Goal: Transaction & Acquisition: Purchase product/service

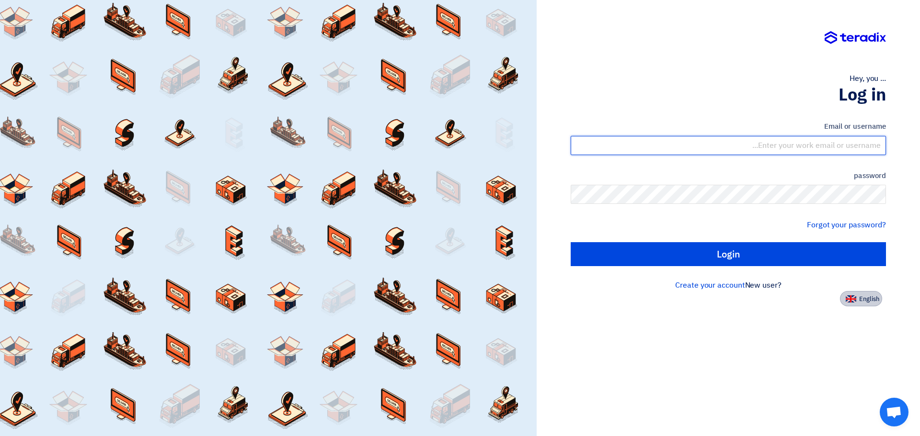
type input "[EMAIL_ADDRESS][DOMAIN_NAME]"
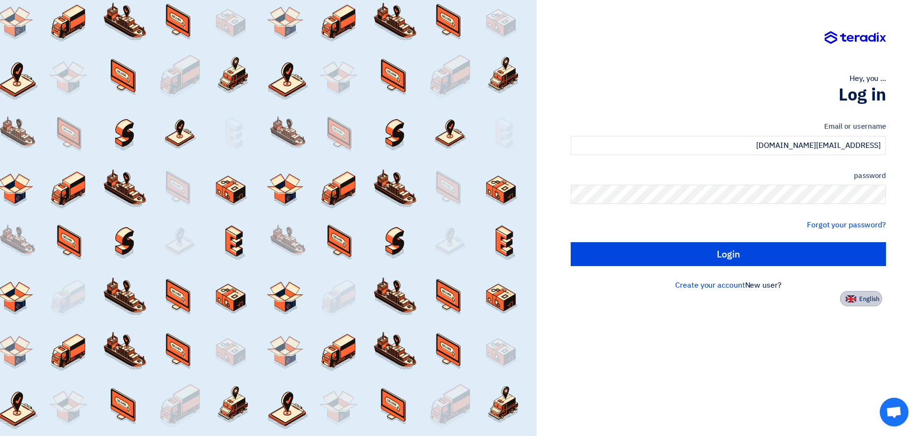
click at [873, 296] on font "English" at bounding box center [869, 299] width 20 height 9
type input "Sign in"
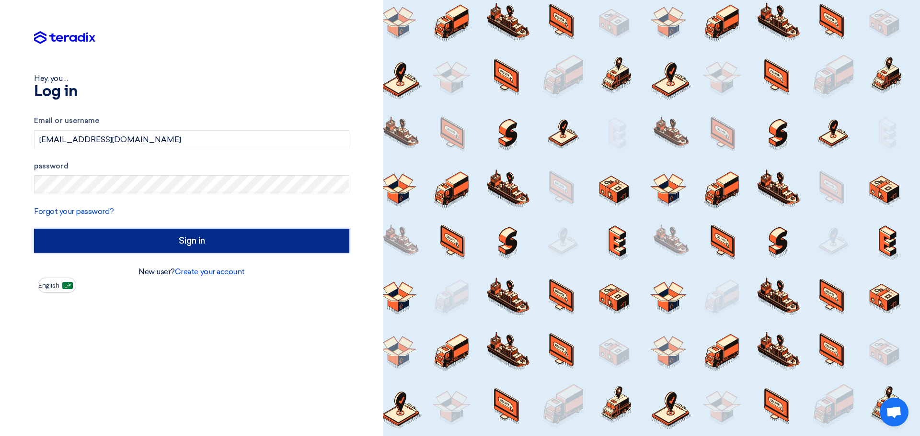
click at [251, 228] on form "Email or username [EMAIL_ADDRESS][DOMAIN_NAME] password Forgot your password? S…" at bounding box center [191, 183] width 315 height 137
click at [233, 240] on input "Sign in" at bounding box center [191, 241] width 315 height 24
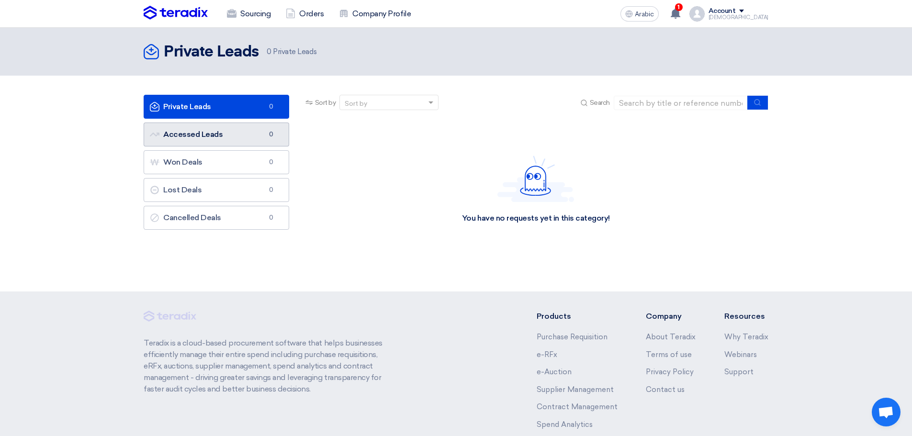
click at [230, 138] on link "Accessed Leads Accessed Leads 0" at bounding box center [217, 135] width 146 height 24
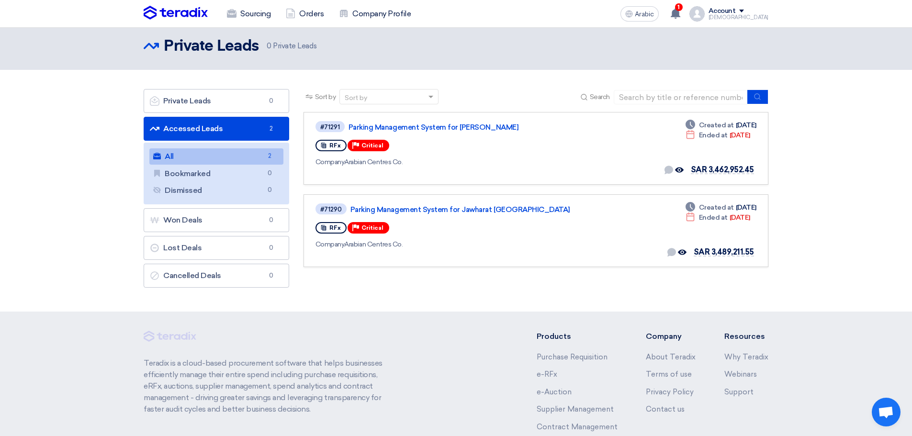
scroll to position [2, 0]
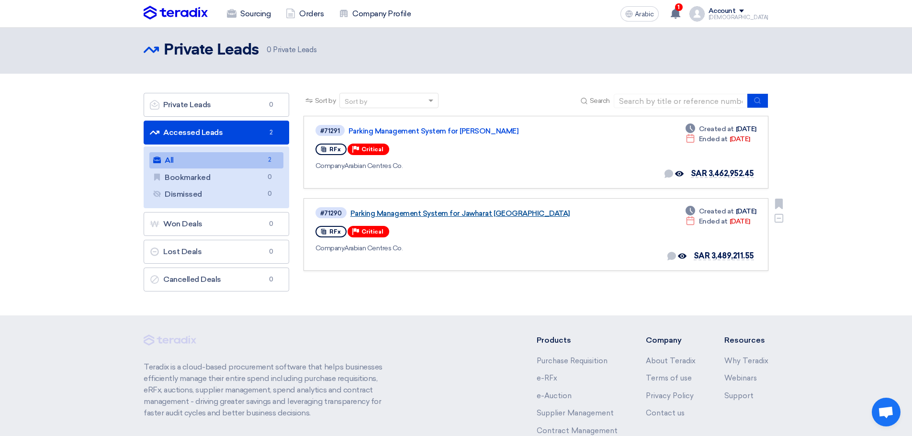
click at [477, 215] on font "Parking Management System for Jawharat [GEOGRAPHIC_DATA]" at bounding box center [461, 213] width 220 height 9
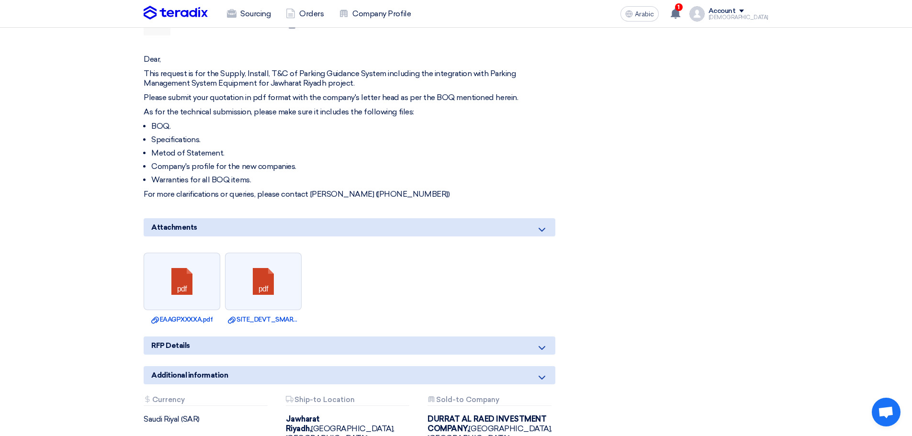
scroll to position [575, 0]
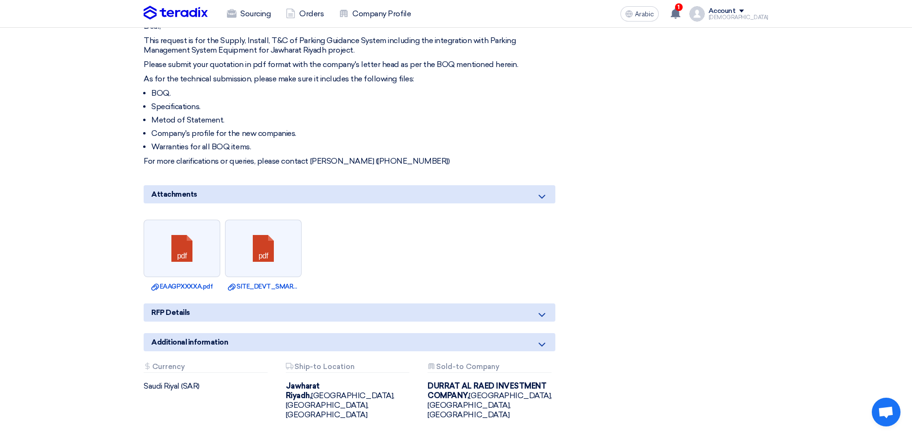
click at [545, 309] on icon at bounding box center [541, 314] width 11 height 11
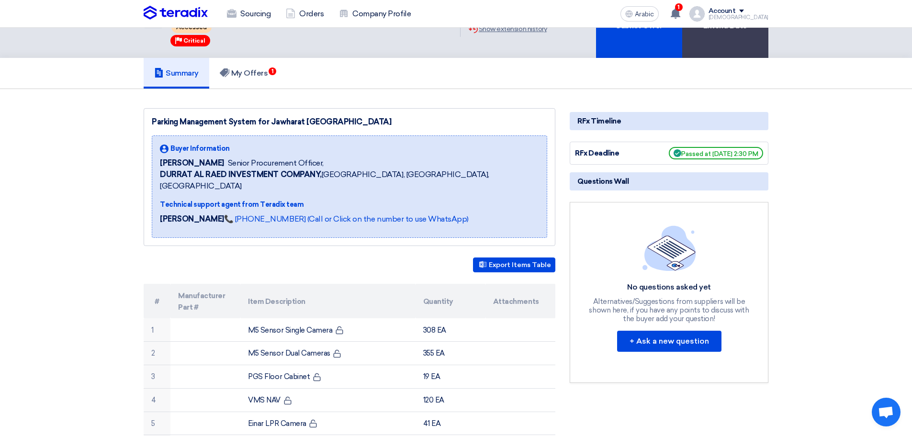
scroll to position [0, 0]
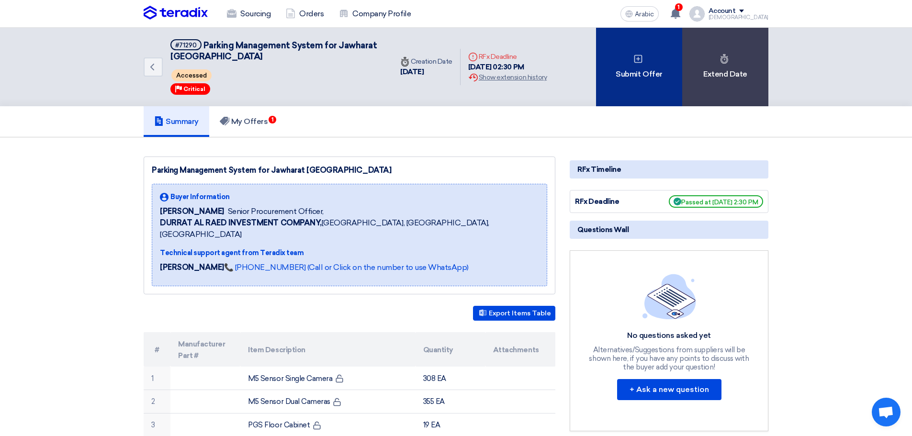
click at [636, 68] on div "Submit Offer" at bounding box center [639, 67] width 86 height 79
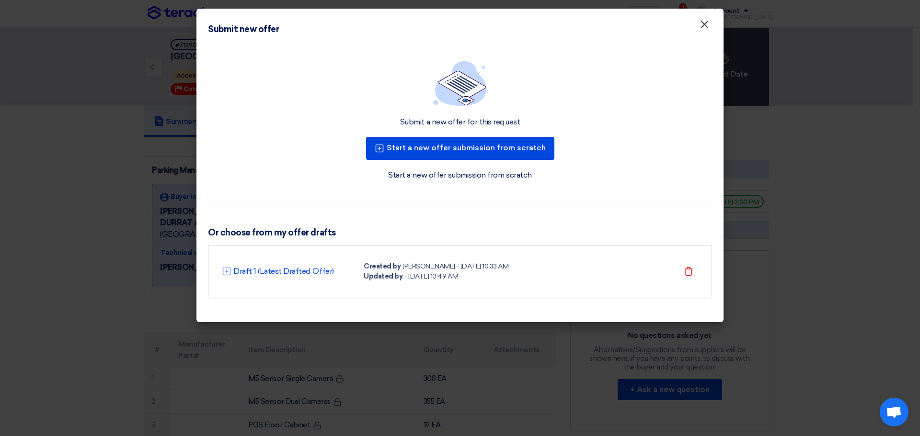
click at [707, 24] on font "×" at bounding box center [704, 26] width 10 height 19
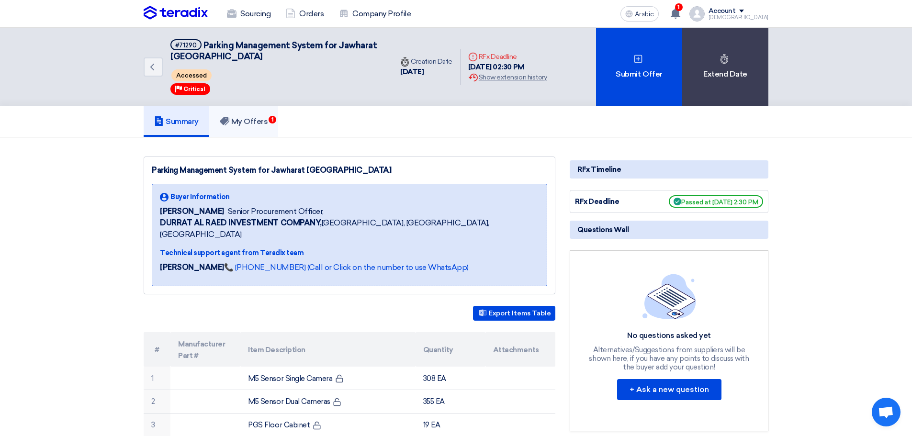
click at [255, 120] on font "My Offers" at bounding box center [249, 121] width 37 height 9
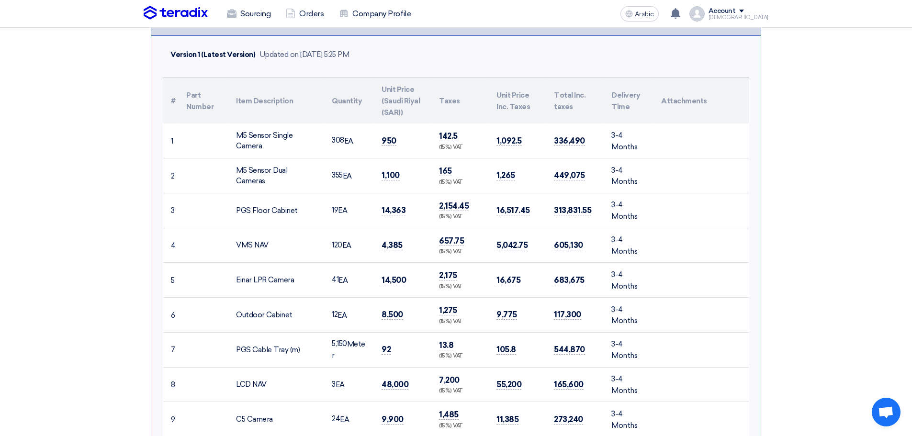
scroll to position [239, 0]
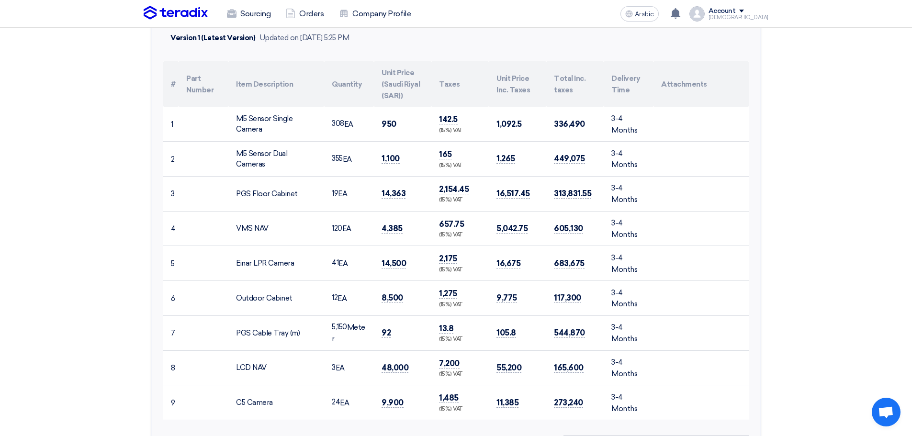
click at [335, 192] on font "19" at bounding box center [335, 193] width 6 height 9
click at [336, 194] on font "19" at bounding box center [335, 193] width 6 height 9
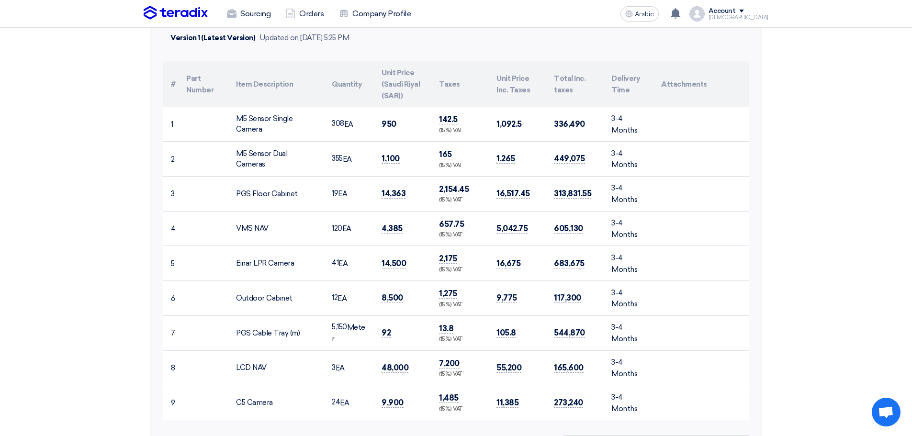
click at [807, 179] on section "Submit Offer No Price Feedback Available Version 1 Last Updated [DATE] 5:25 PM …" at bounding box center [456, 430] width 912 height 1064
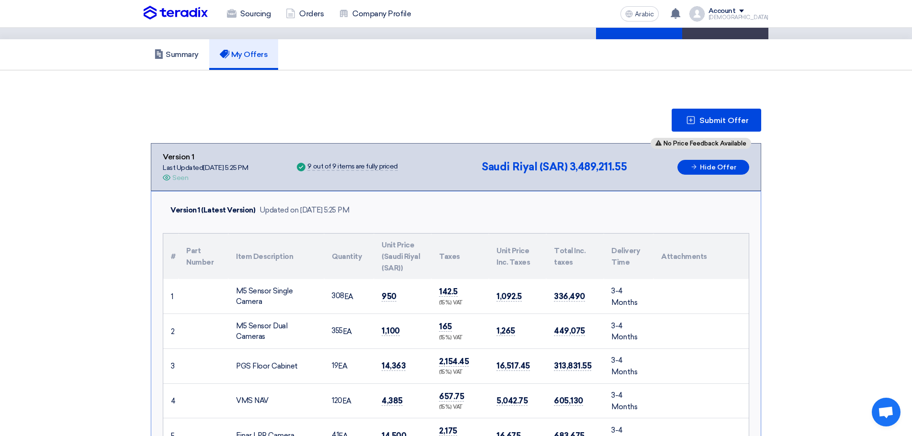
scroll to position [0, 0]
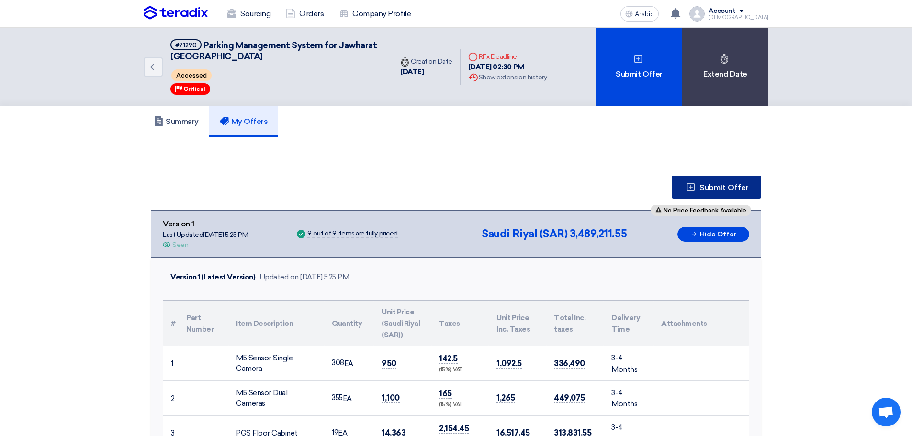
click at [705, 191] on font "Submit Offer" at bounding box center [724, 187] width 49 height 9
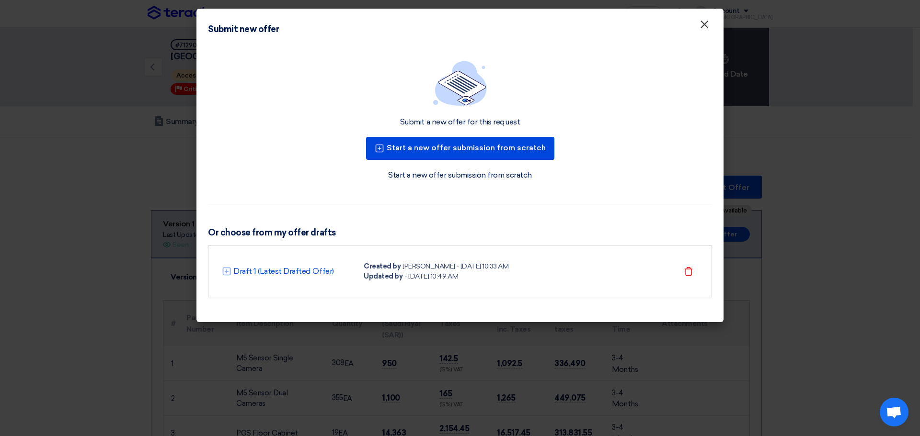
click at [705, 25] on font "×" at bounding box center [704, 26] width 10 height 19
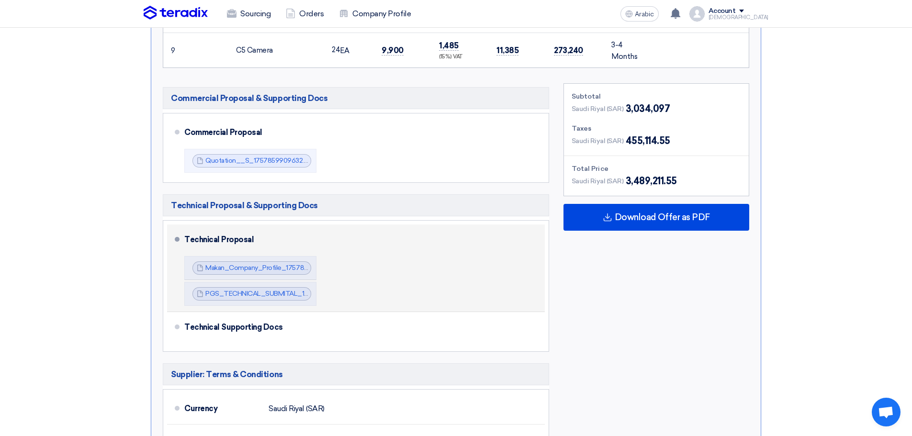
scroll to position [575, 0]
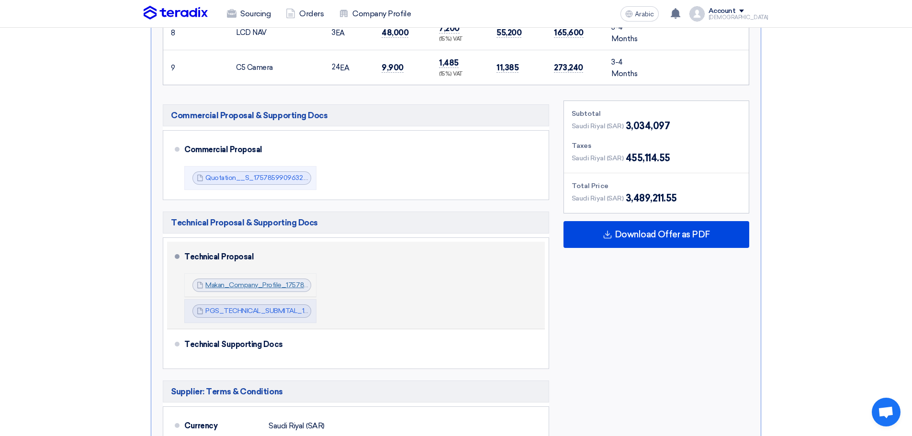
click at [278, 287] on font "Makan_Company_Profile_1757859920478.pdf" at bounding box center [276, 285] width 143 height 8
click at [261, 310] on font "PGS_TECHNICAL_SUBMITAL_1757859920177.pdf" at bounding box center [283, 311] width 157 height 8
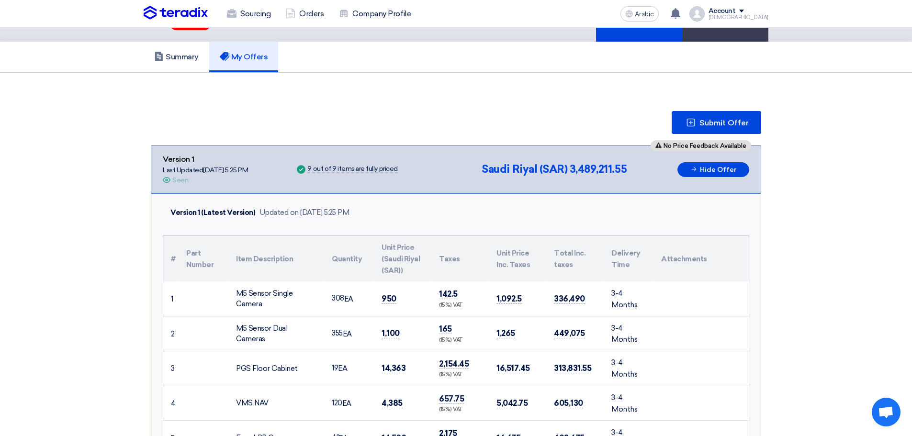
scroll to position [48, 0]
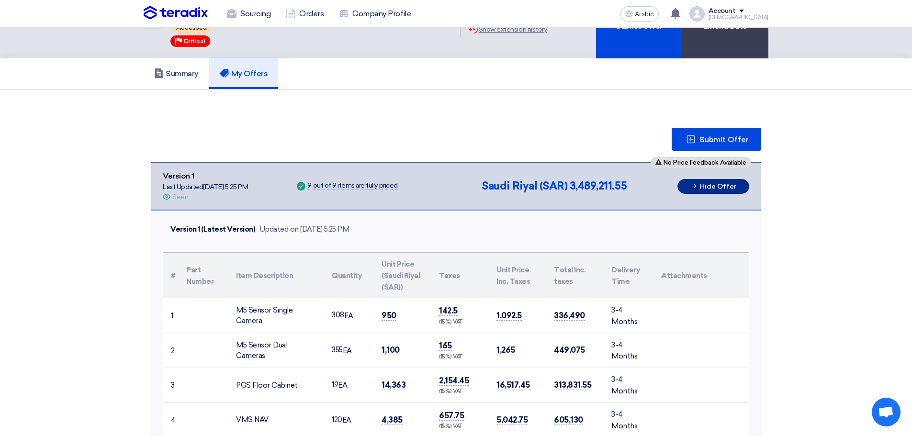
click at [711, 183] on font "Hide Offer" at bounding box center [718, 186] width 36 height 8
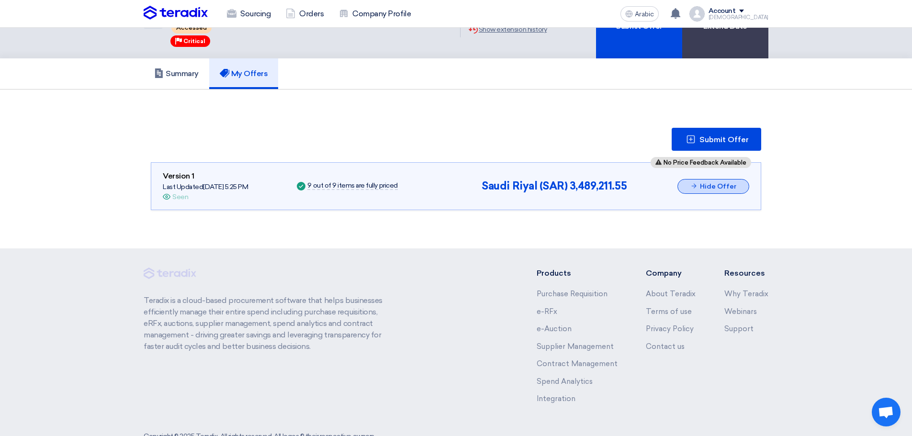
click at [711, 183] on font "Hide Offer" at bounding box center [718, 186] width 36 height 8
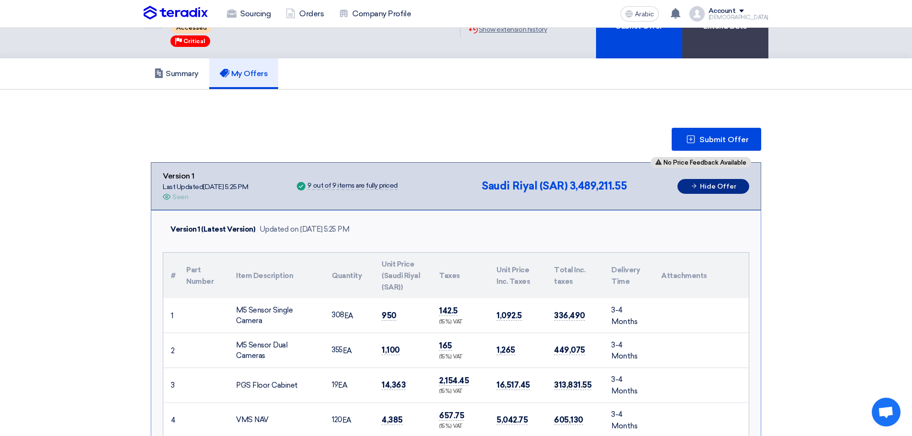
click at [711, 183] on font "Hide Offer" at bounding box center [718, 186] width 36 height 8
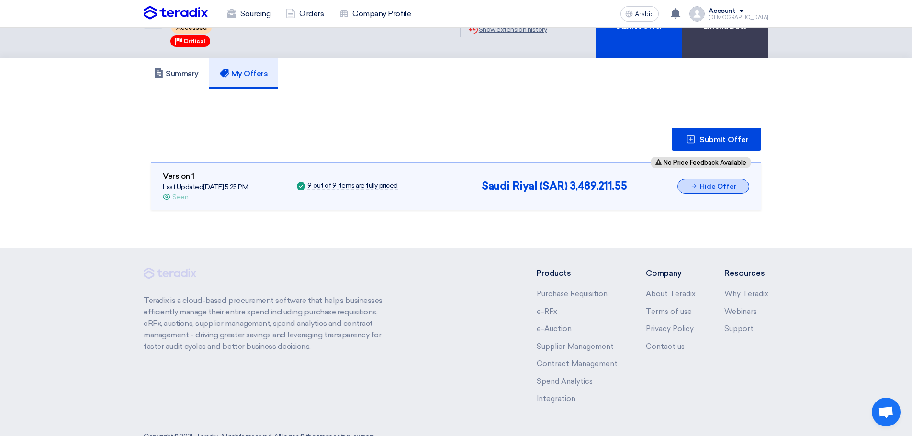
click at [711, 183] on font "Hide Offer" at bounding box center [718, 186] width 36 height 8
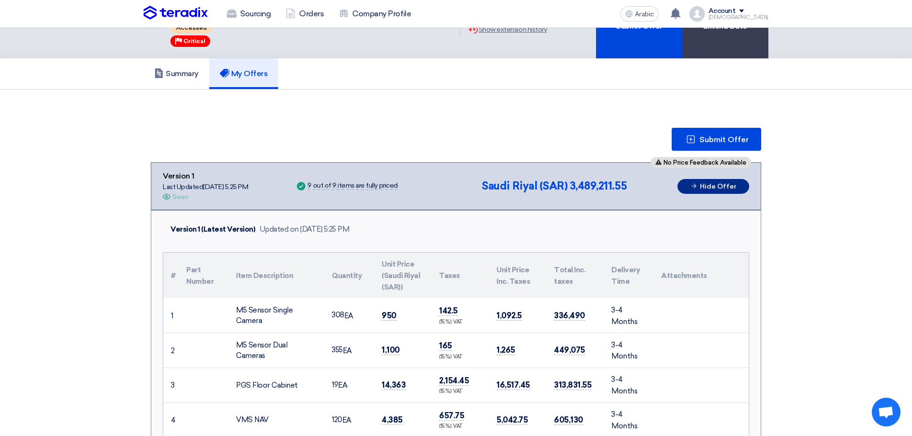
click at [711, 183] on font "Hide Offer" at bounding box center [718, 186] width 36 height 8
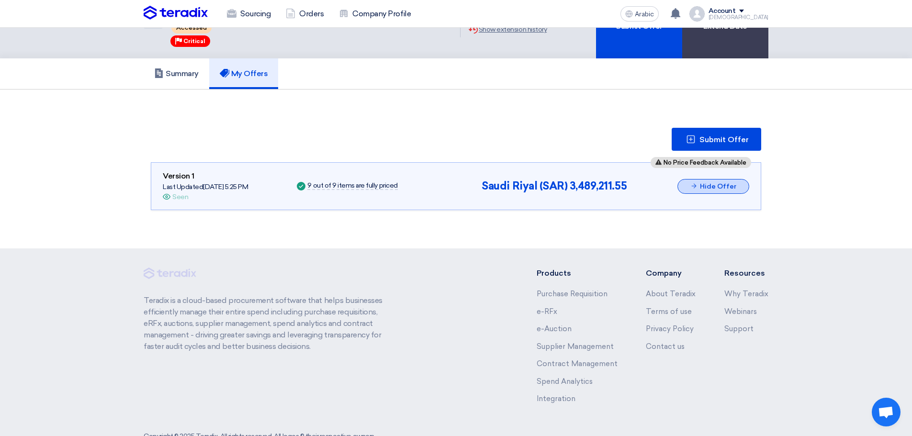
click at [711, 183] on font "Hide Offer" at bounding box center [718, 186] width 36 height 8
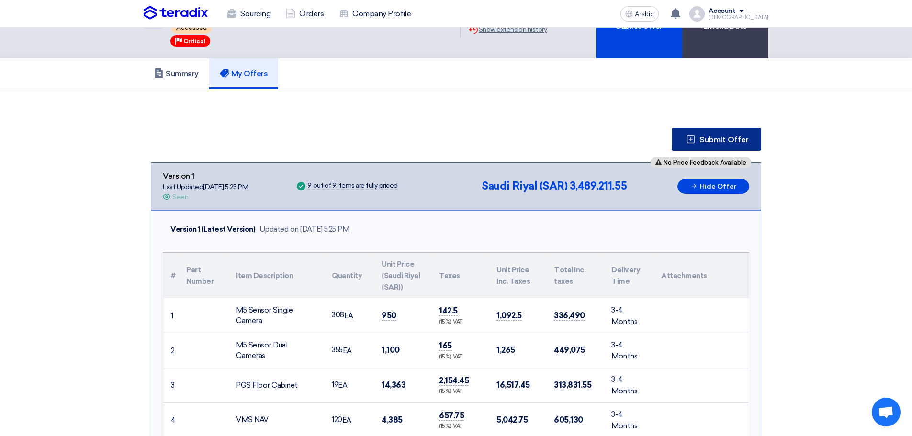
click at [703, 140] on font "Submit Offer" at bounding box center [724, 139] width 49 height 9
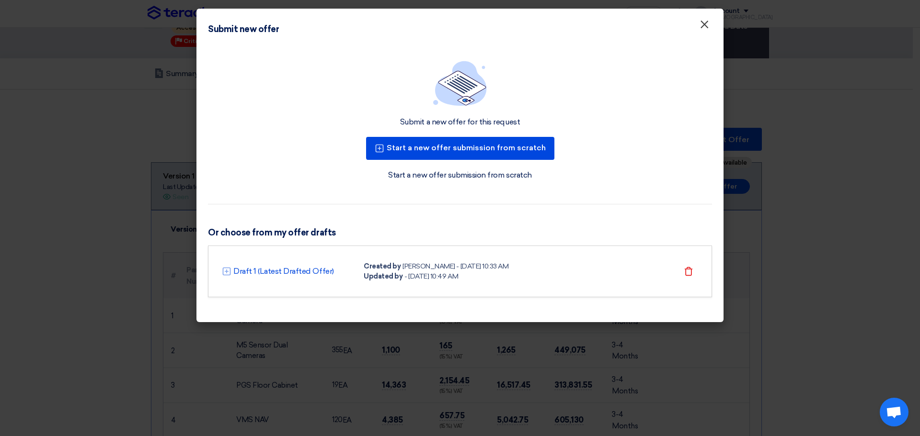
click at [702, 28] on font "×" at bounding box center [704, 26] width 10 height 19
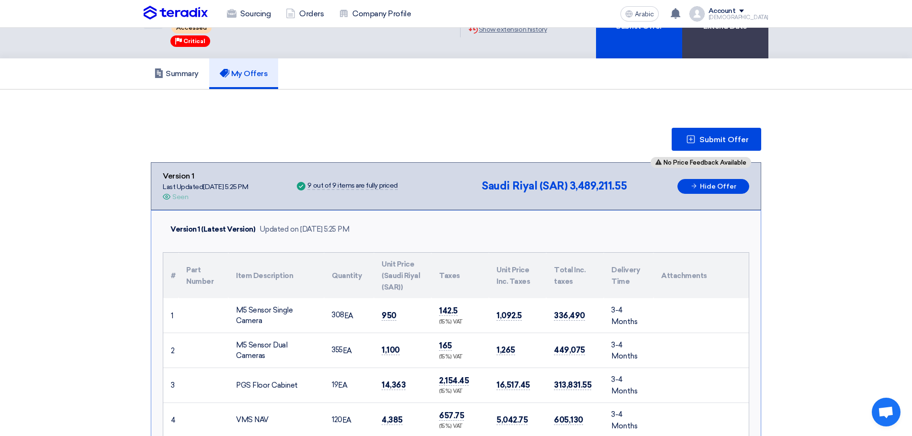
drag, startPoint x: 845, startPoint y: 160, endPoint x: 827, endPoint y: 139, distance: 28.2
drag, startPoint x: 718, startPoint y: 131, endPoint x: 609, endPoint y: 118, distance: 109.9
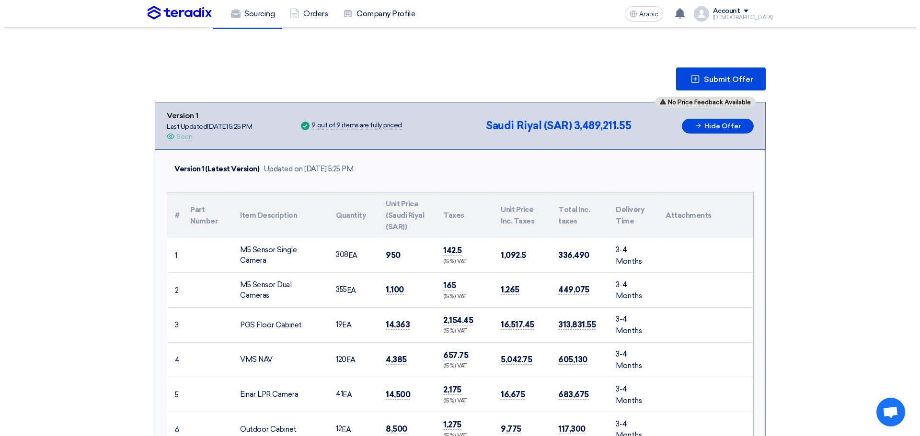
scroll to position [96, 0]
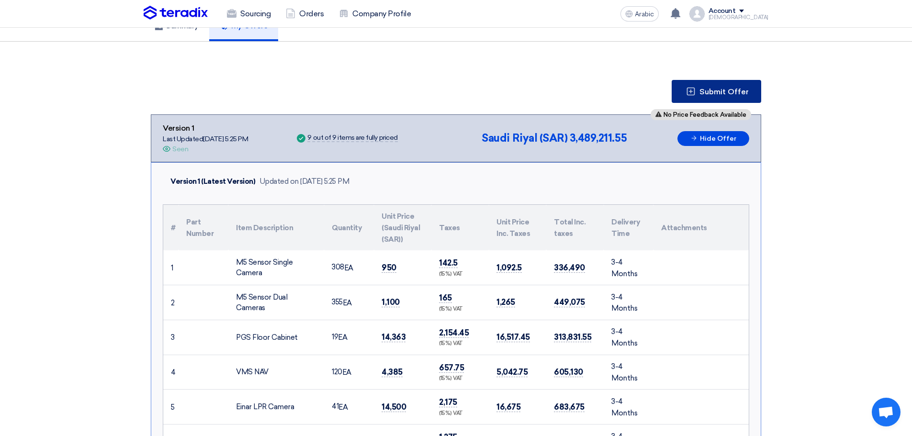
click at [707, 91] on font "Submit Offer" at bounding box center [724, 91] width 49 height 9
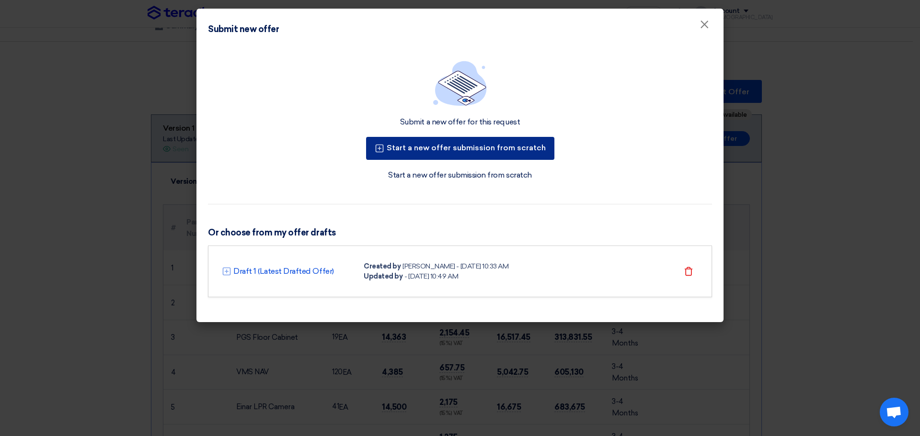
click at [502, 154] on button "Start a new offer submission from scratch" at bounding box center [460, 148] width 188 height 23
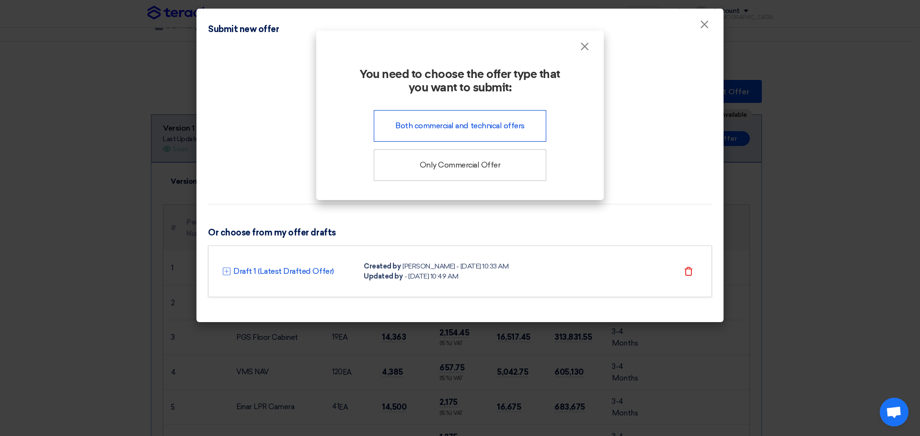
click at [470, 132] on div "Both commercial and technical offers" at bounding box center [460, 126] width 172 height 32
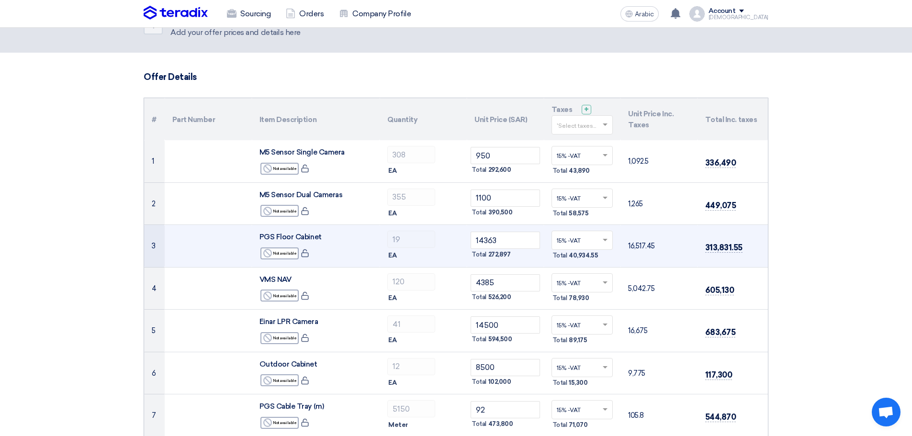
scroll to position [48, 0]
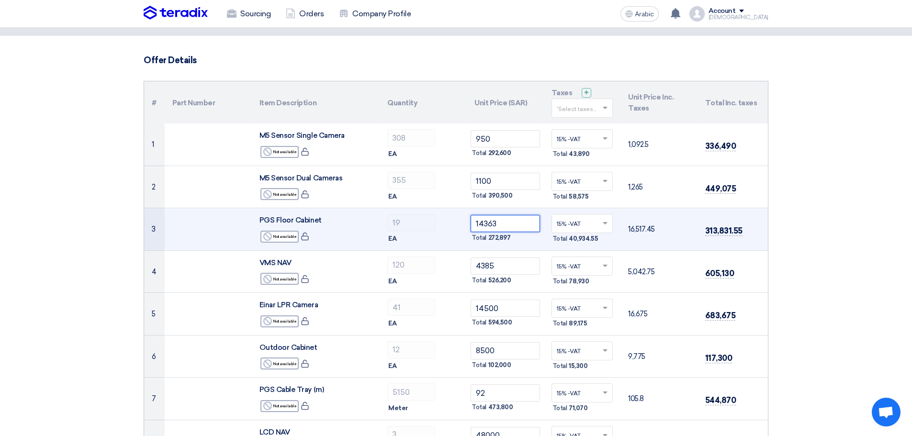
click at [500, 223] on input "14363" at bounding box center [505, 223] width 69 height 17
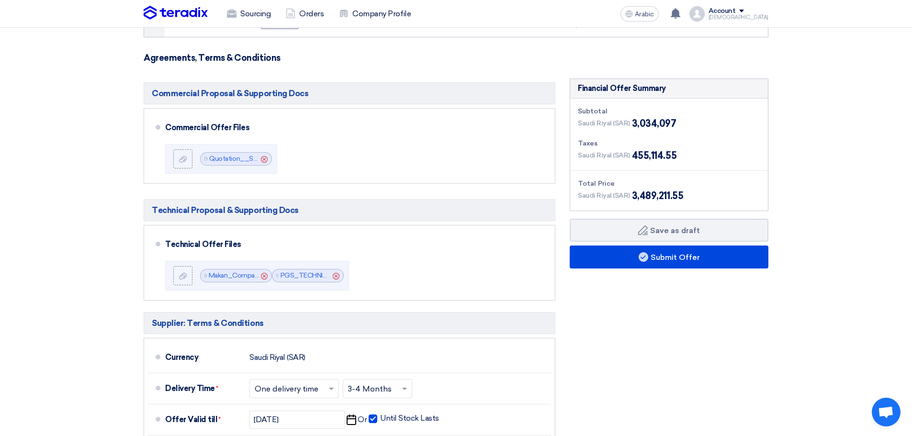
scroll to position [479, 0]
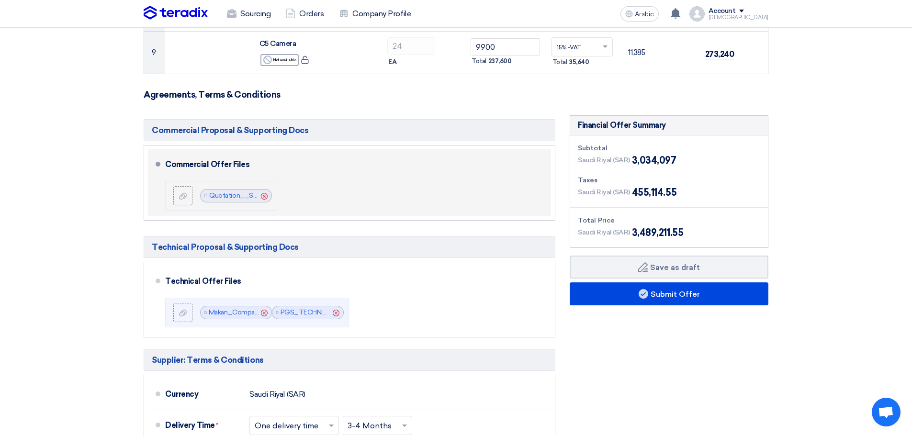
click at [264, 197] on icon "Cancel" at bounding box center [264, 196] width 7 height 7
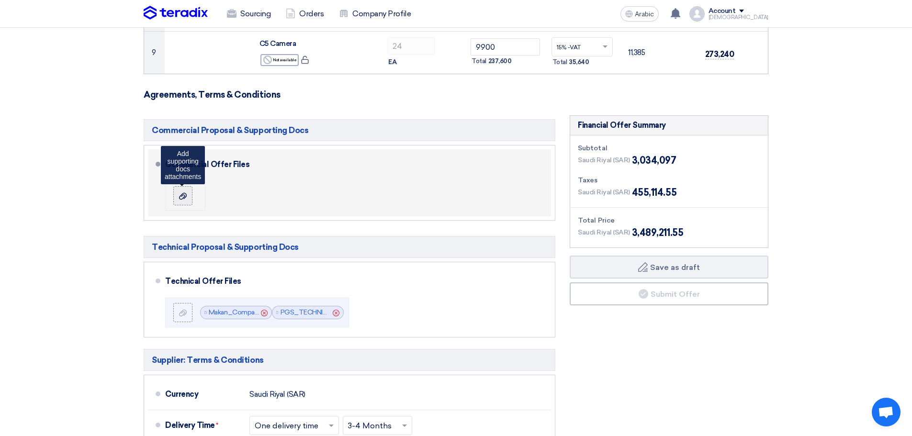
click at [182, 201] on label at bounding box center [182, 195] width 19 height 19
click at [0, 0] on input "file" at bounding box center [0, 0] width 0 height 0
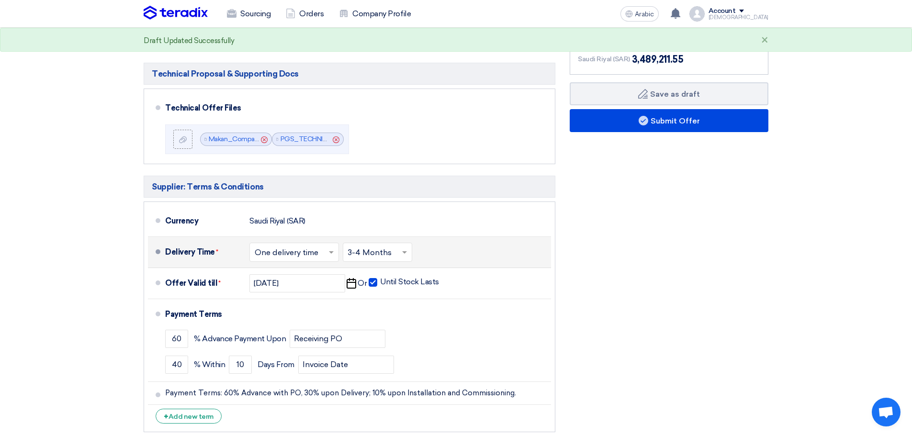
scroll to position [671, 0]
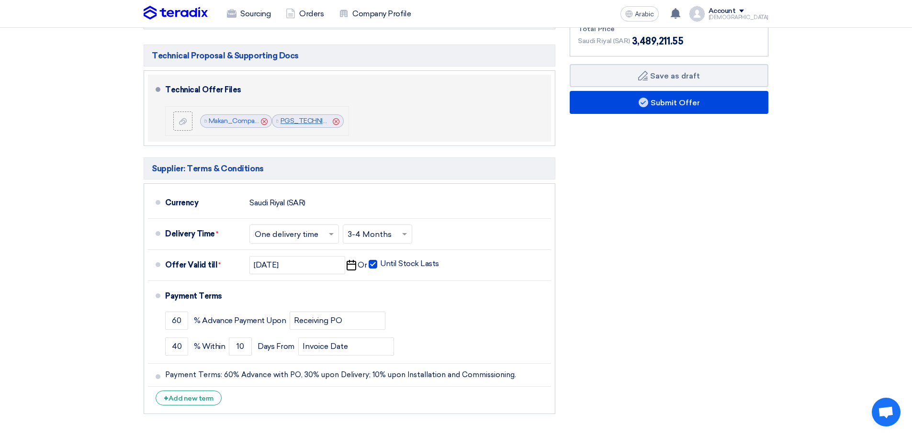
click at [311, 121] on font "PGS_TECHNICAL_SUBMITAL_1757859920177.pdf" at bounding box center [359, 121] width 157 height 8
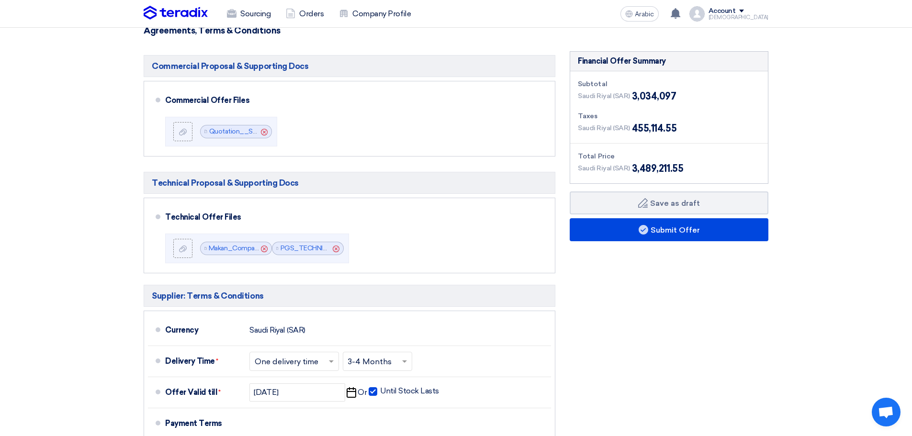
scroll to position [527, 0]
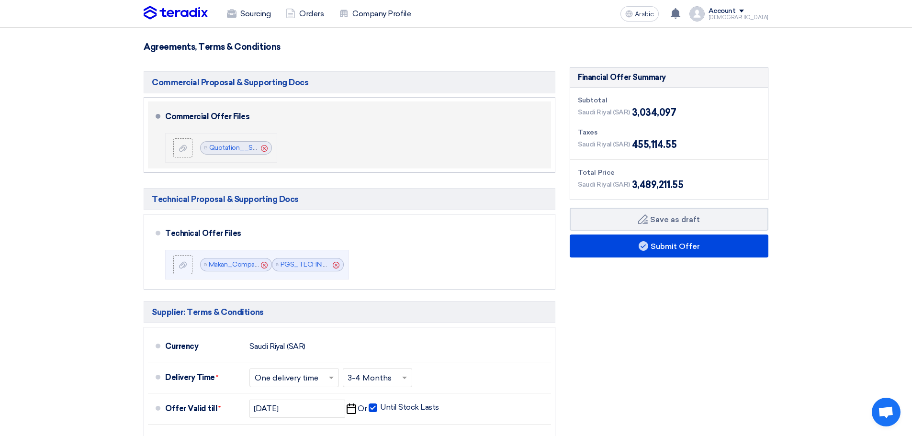
click at [265, 148] on use at bounding box center [264, 148] width 7 height 7
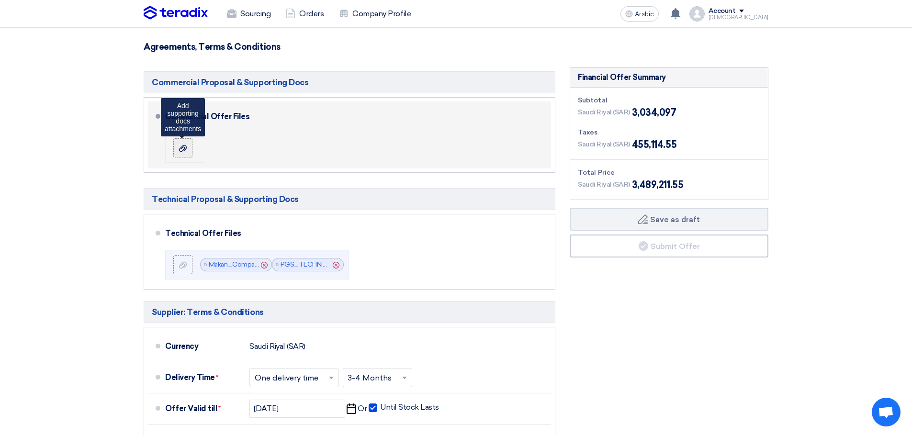
click at [188, 150] on div at bounding box center [182, 148] width 11 height 10
click at [0, 0] on input "file" at bounding box center [0, 0] width 0 height 0
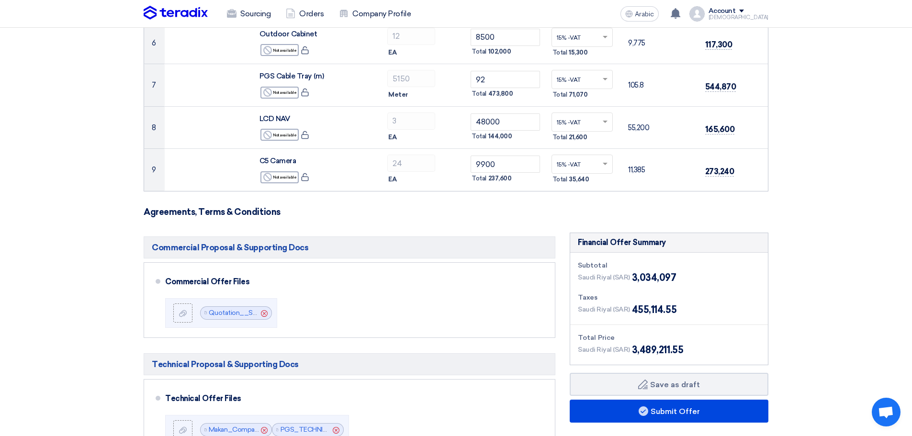
scroll to position [431, 0]
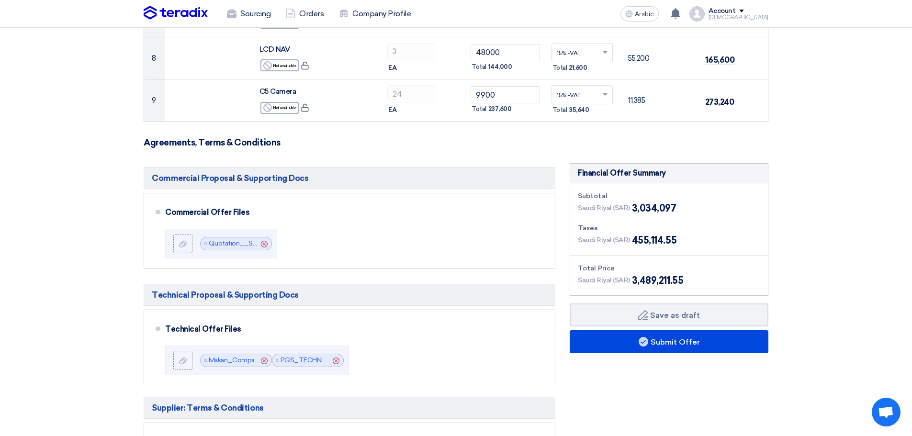
click at [619, 401] on div "Financial Offer Summary Subtotal [GEOGRAPHIC_DATA] (SAR) 3,034,097 Taxes Draft" at bounding box center [669, 410] width 213 height 495
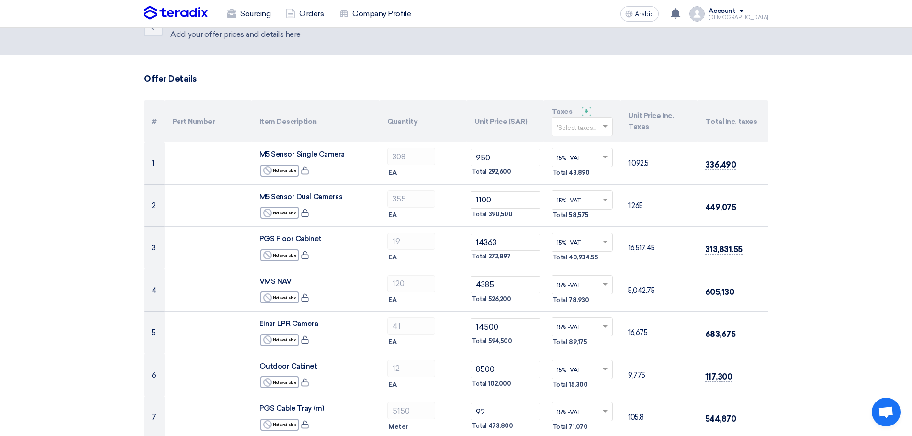
scroll to position [0, 0]
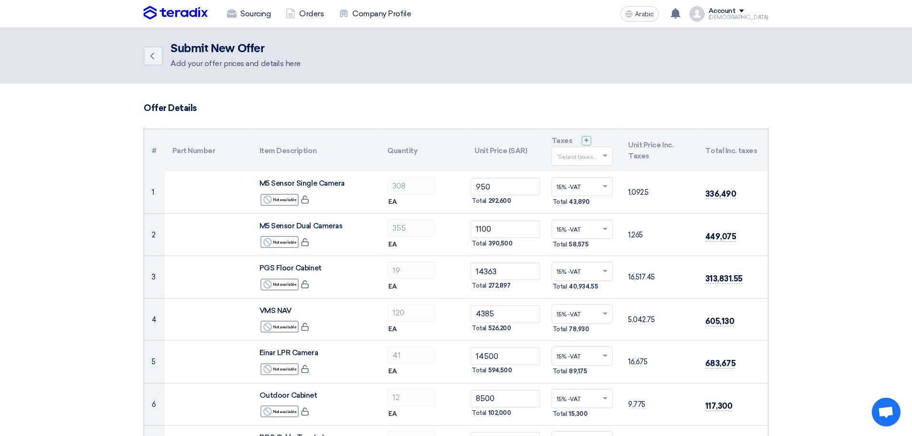
drag, startPoint x: 308, startPoint y: 64, endPoint x: 176, endPoint y: 85, distance: 134.4
click at [175, 77] on header "Back Submit New Offer Add your offer prices and details here" at bounding box center [456, 56] width 912 height 56
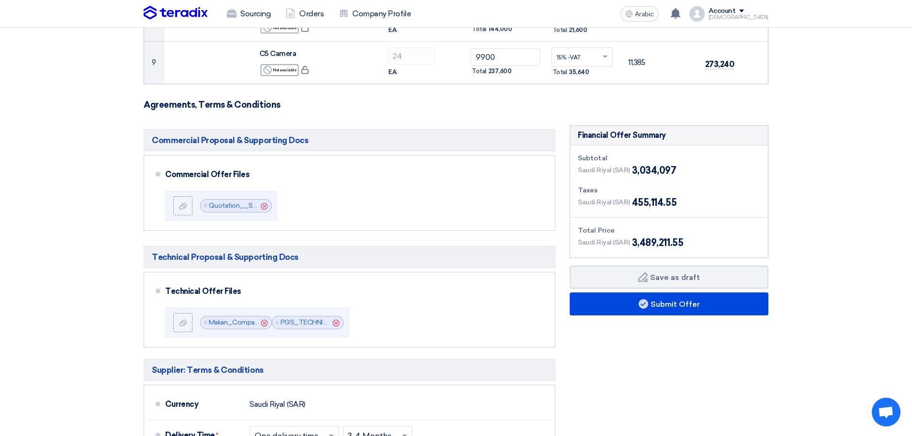
scroll to position [479, 0]
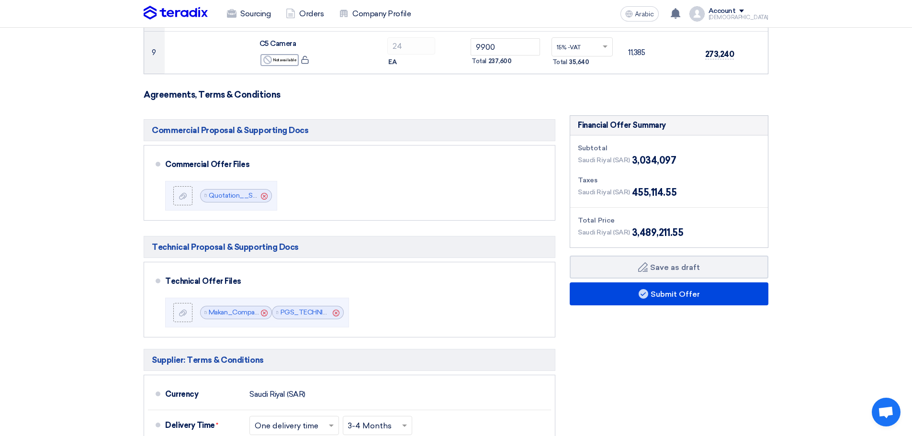
click at [102, 248] on section "Offer Details # Part Number Item Description Quantity Unit Price (SAR) Taxes + …" at bounding box center [456, 123] width 912 height 1037
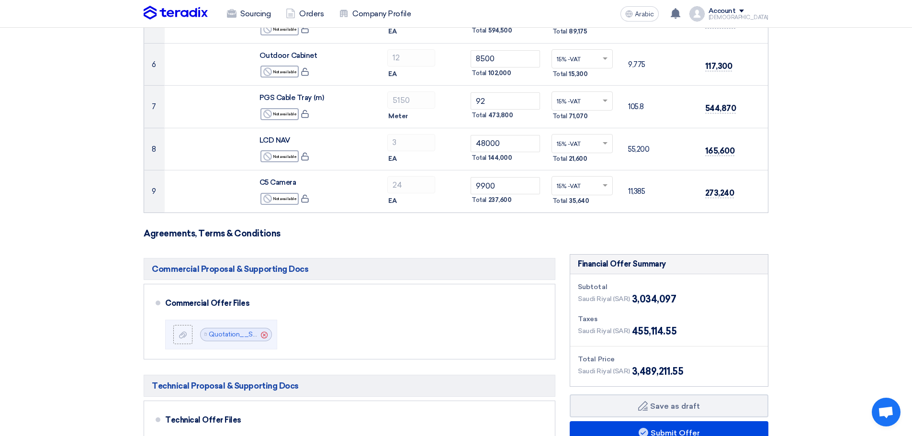
scroll to position [335, 0]
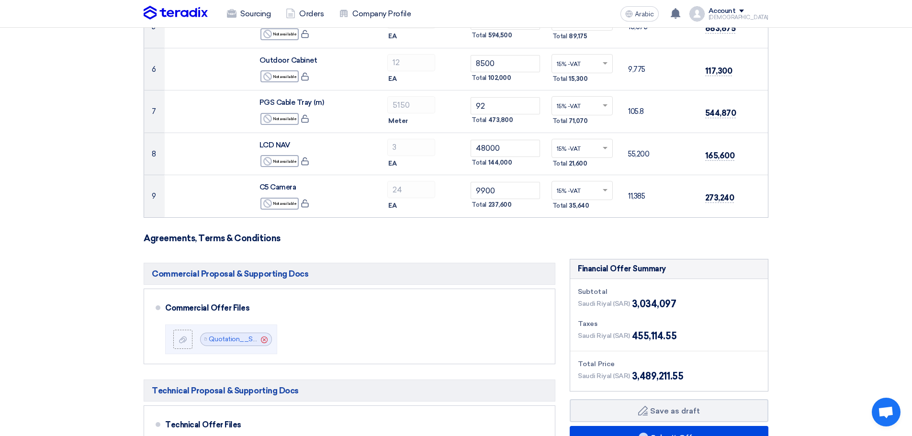
click at [826, 163] on section "Offer Details # Part Number Item Description Quantity Unit Price (SAR) Taxes + …" at bounding box center [456, 267] width 912 height 1037
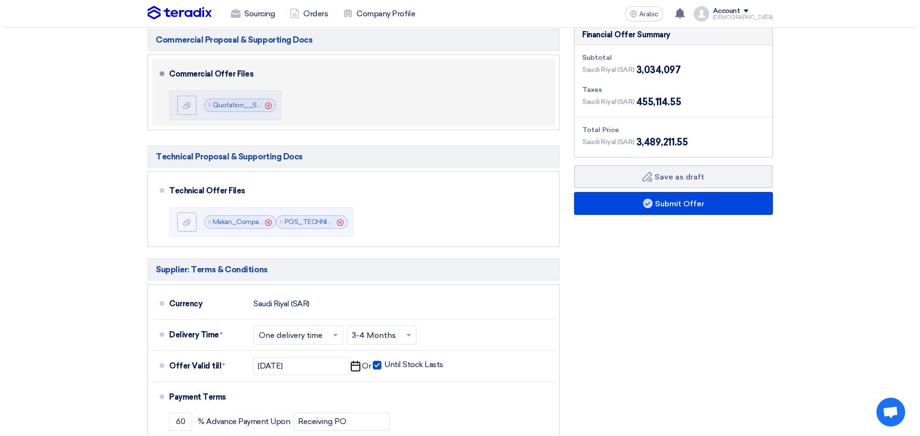
scroll to position [527, 0]
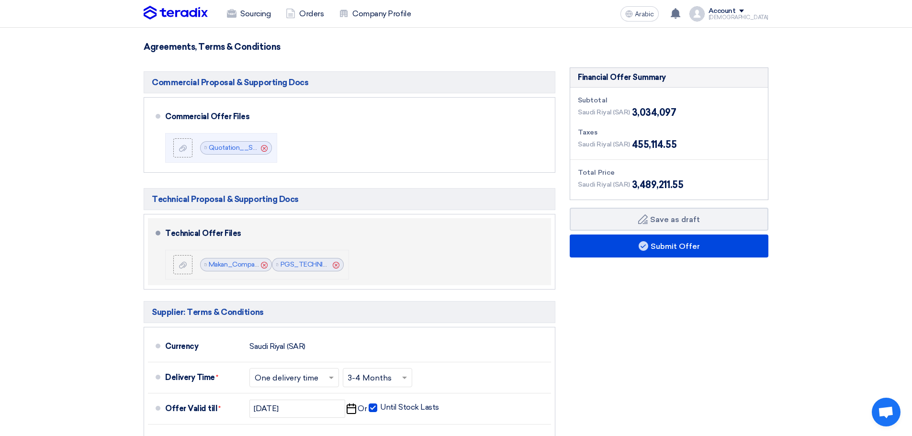
click at [335, 265] on icon "Cancel" at bounding box center [336, 265] width 7 height 7
click at [178, 265] on div at bounding box center [182, 265] width 11 height 10
click at [0, 0] on input "file" at bounding box center [0, 0] width 0 height 0
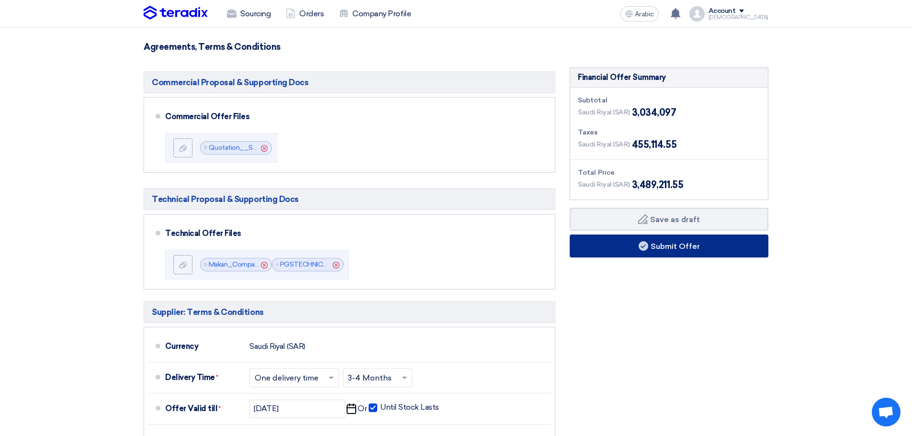
click at [688, 254] on button "Submit Offer" at bounding box center [669, 246] width 199 height 23
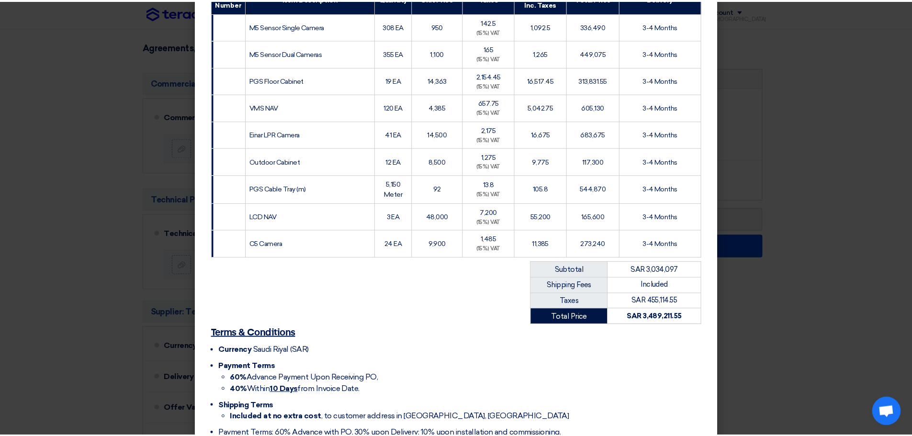
scroll to position [0, 0]
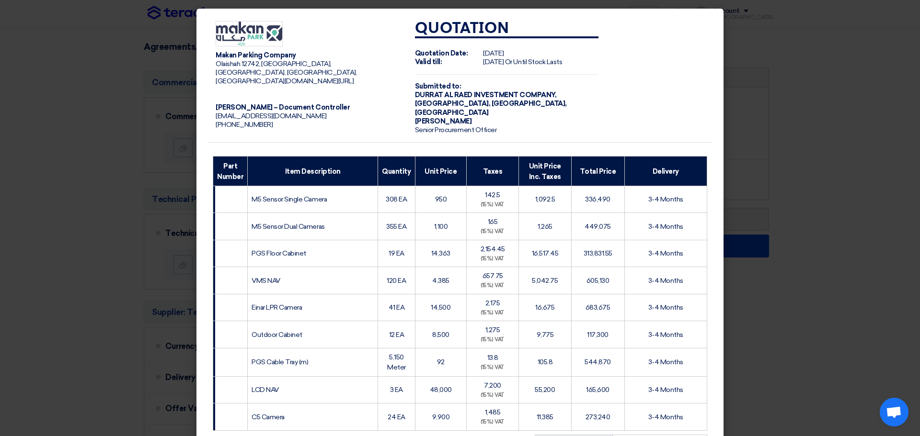
click at [129, 199] on modal-container "Makan Parking Company Olaishah 12742, [GEOGRAPHIC_DATA], [GEOGRAPHIC_DATA], [GE…" at bounding box center [460, 218] width 920 height 436
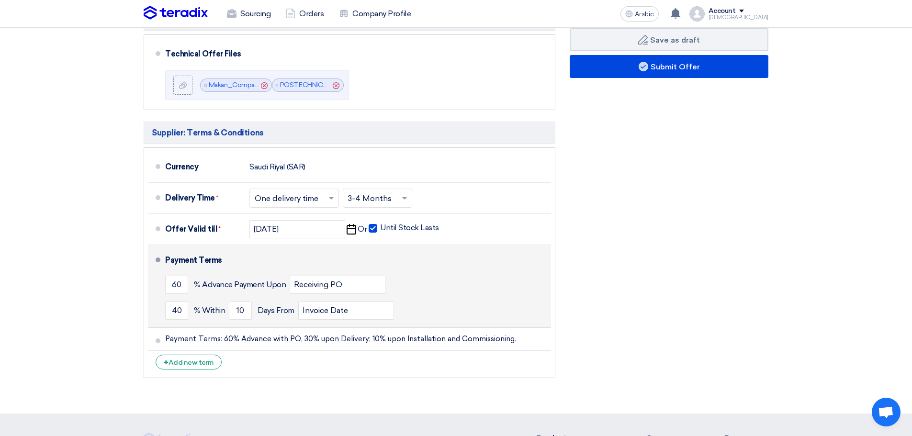
scroll to position [718, 0]
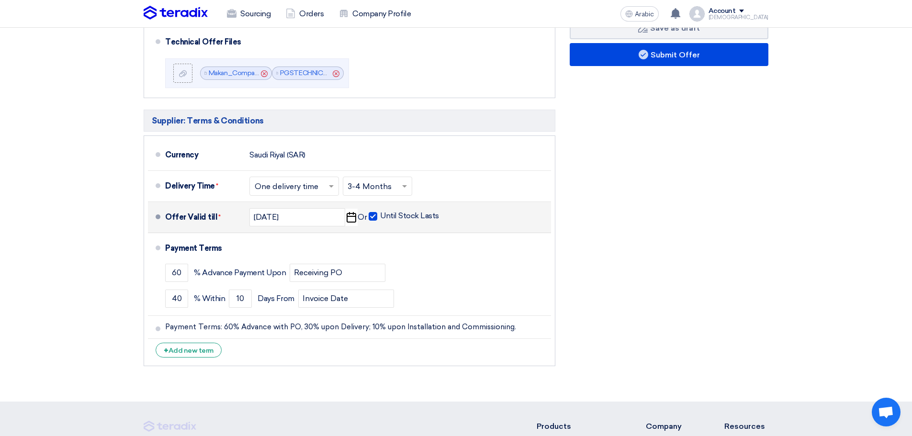
click at [348, 217] on icon "Pick a date" at bounding box center [351, 217] width 13 height 17
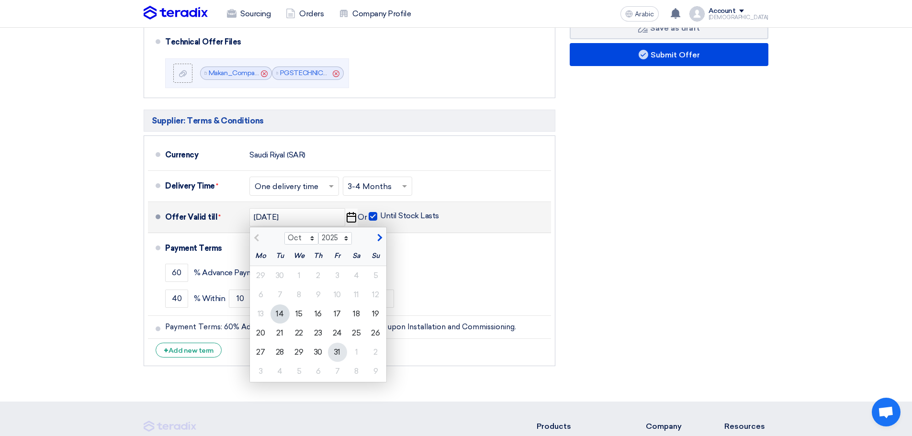
click at [335, 352] on font "31" at bounding box center [337, 352] width 6 height 9
type input "[DATE]"
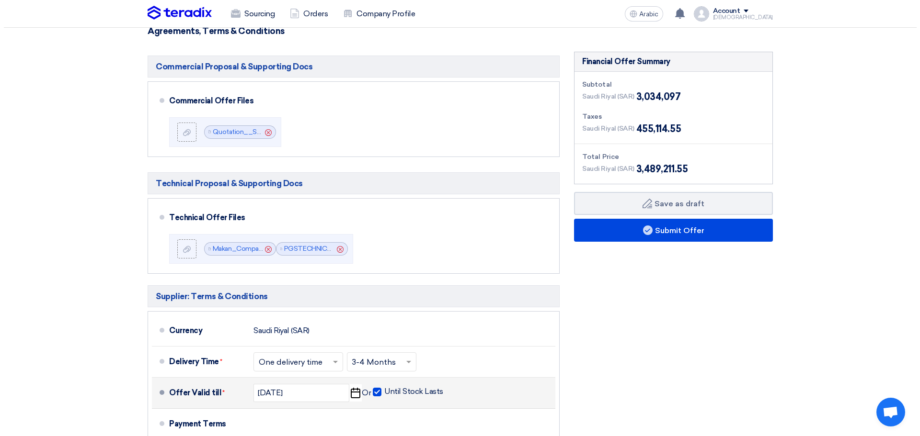
scroll to position [527, 0]
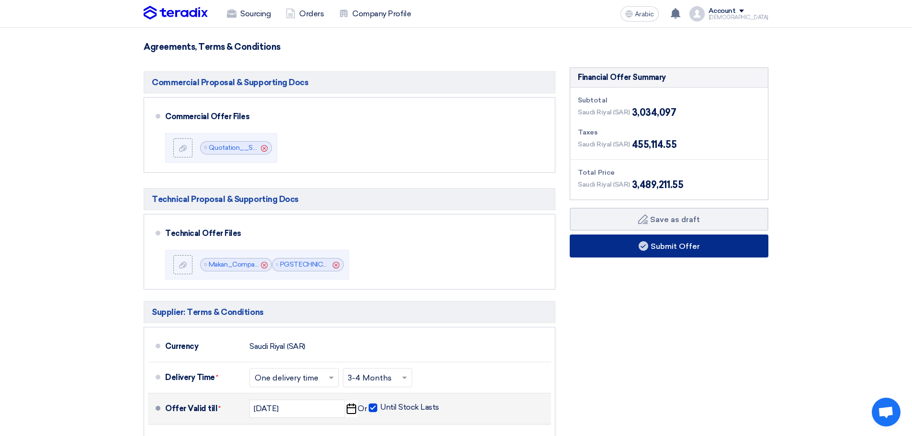
click at [683, 251] on button "Submit Offer" at bounding box center [669, 246] width 199 height 23
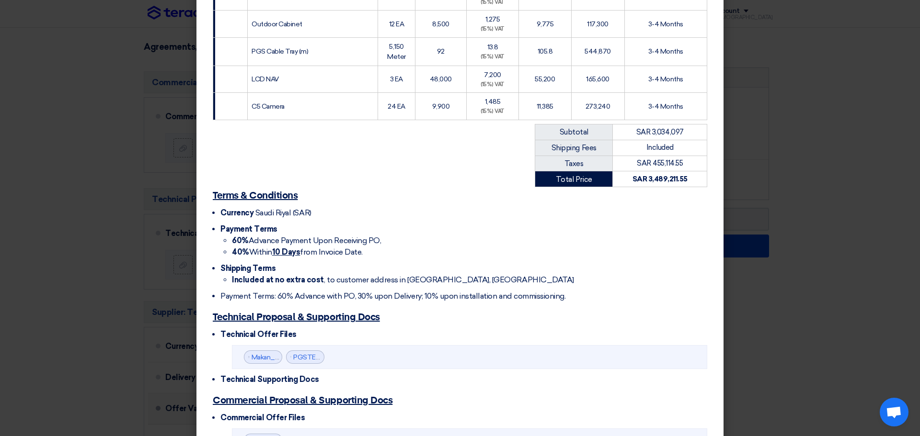
scroll to position [396, 0]
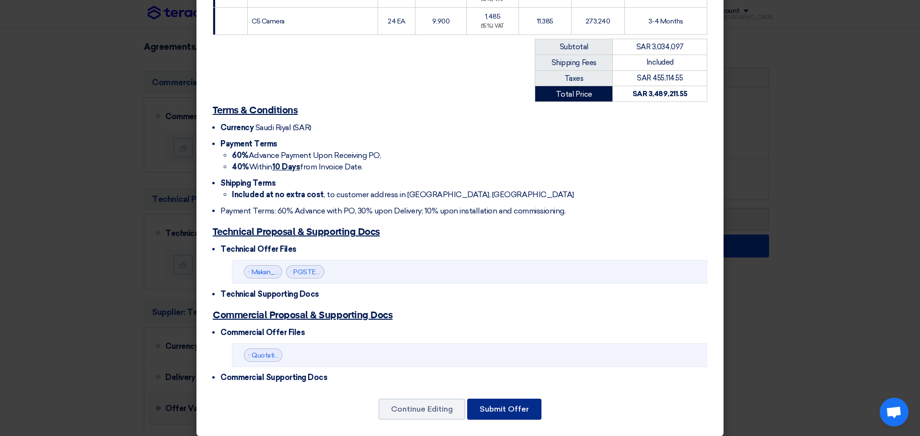
click at [521, 399] on button "Submit Offer" at bounding box center [504, 409] width 74 height 21
